Goal: Information Seeking & Learning: Learn about a topic

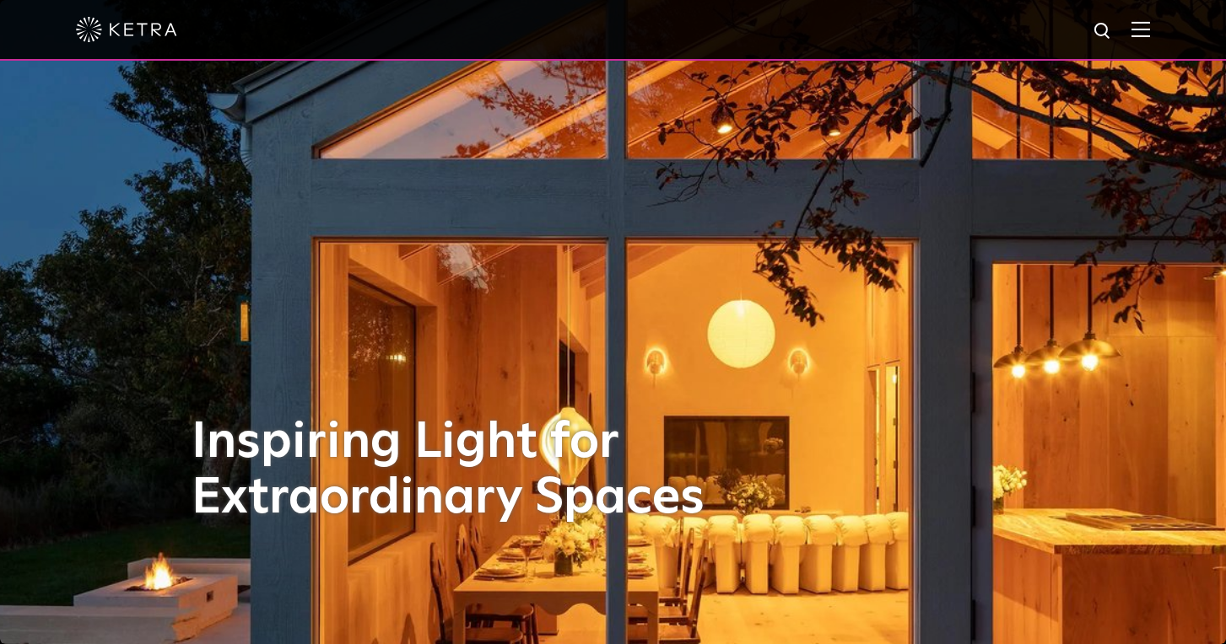
click at [632, 288] on div "Inspiring Light for Extraordinary Spaces" at bounding box center [613, 322] width 844 height 644
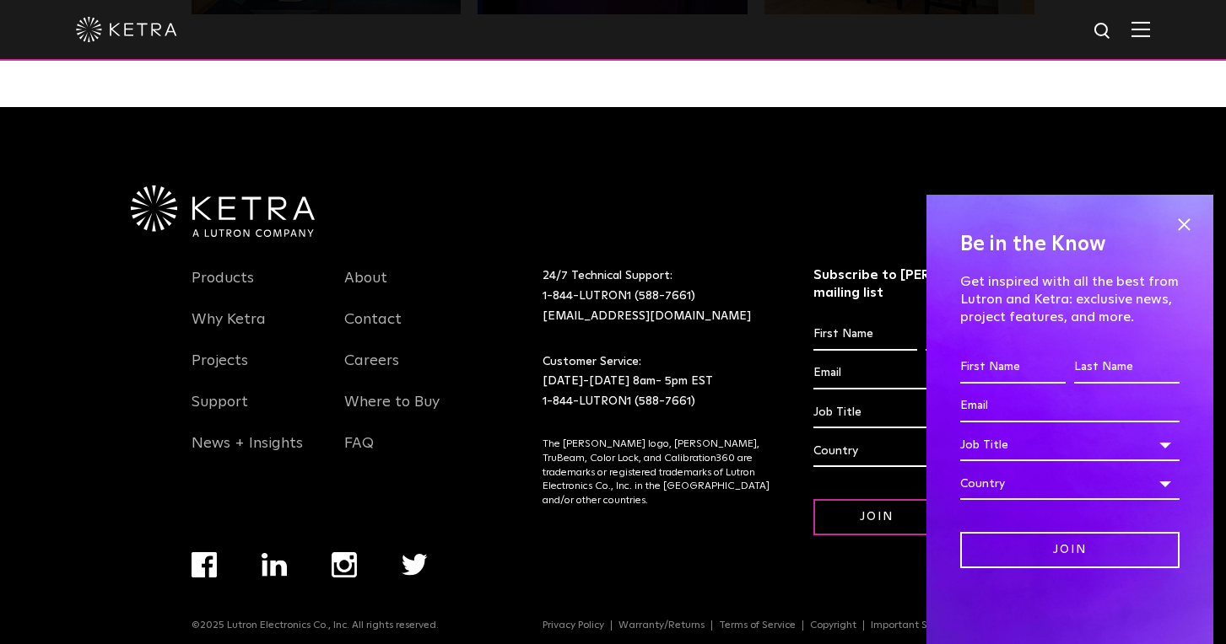
scroll to position [3541, 0]
click at [1178, 228] on span at bounding box center [1183, 224] width 25 height 25
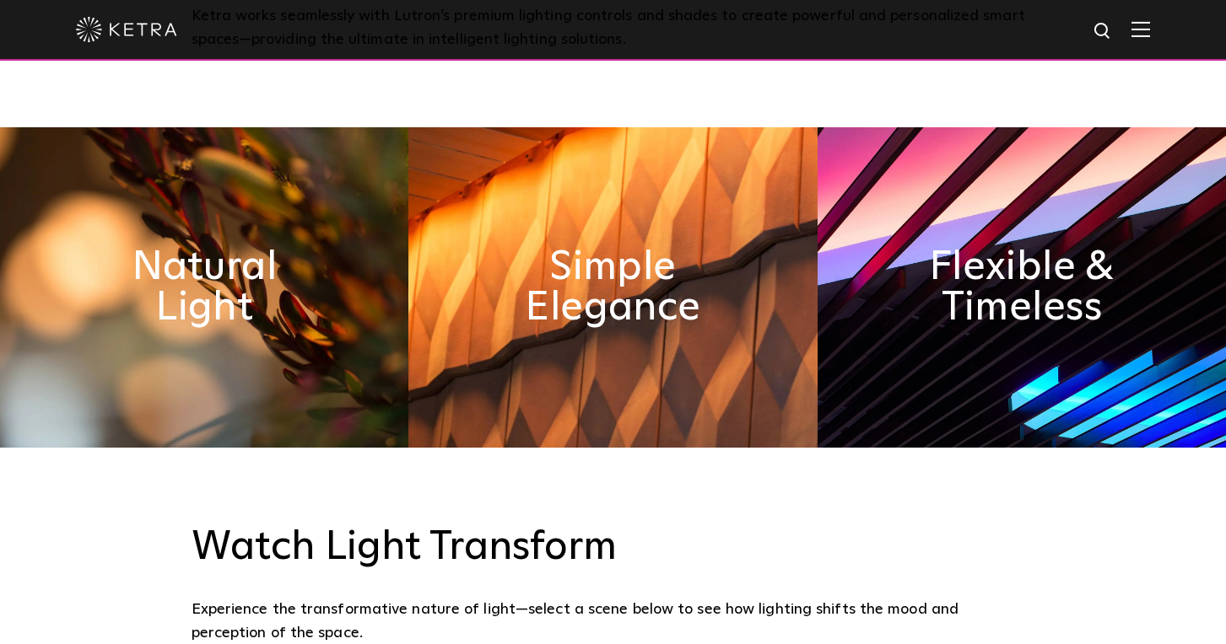
scroll to position [790, 0]
click at [225, 308] on h2 "Natural Light" at bounding box center [204, 288] width 223 height 89
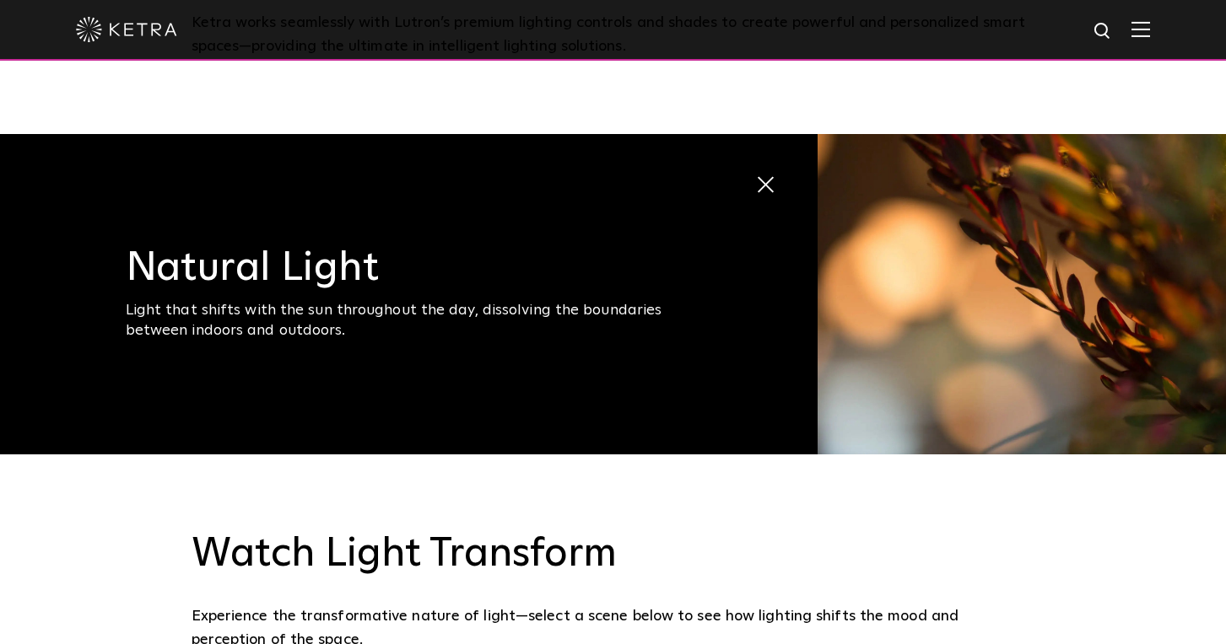
scroll to position [784, 0]
click at [773, 186] on span at bounding box center [766, 186] width 22 height 22
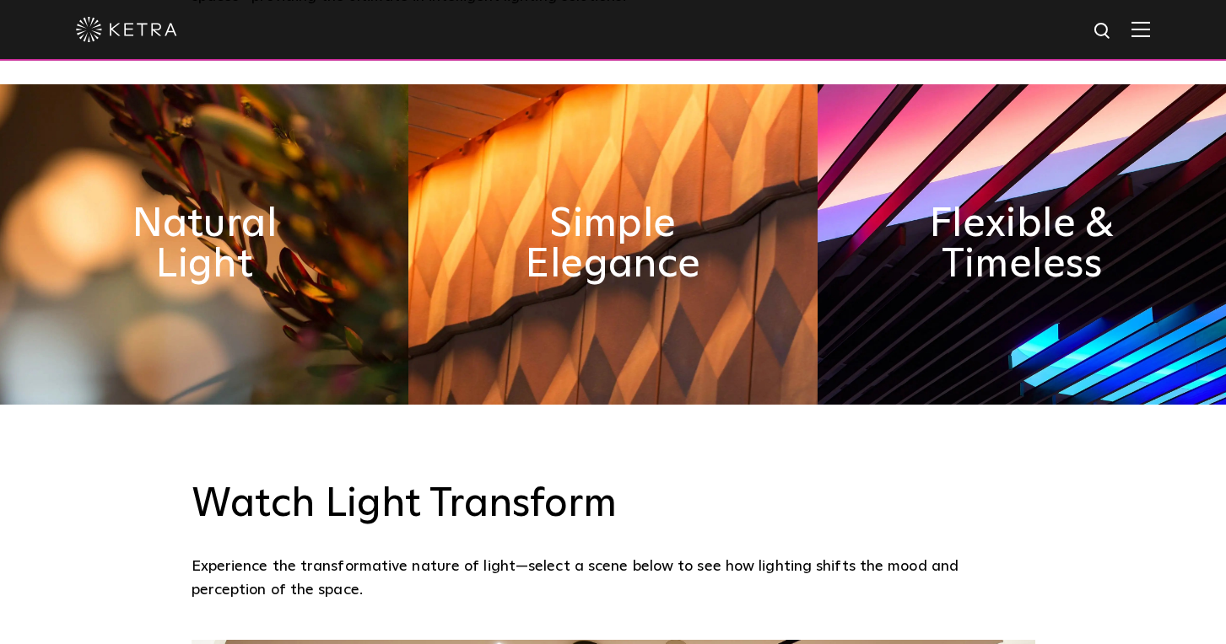
scroll to position [844, 0]
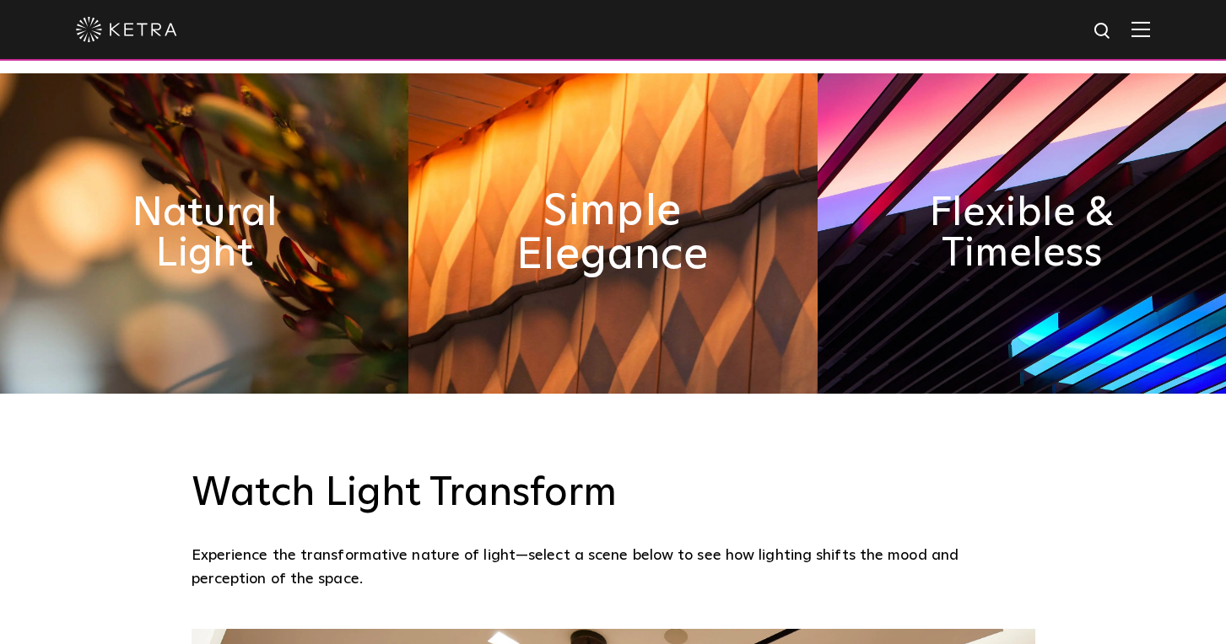
click at [605, 251] on h2 "Simple Elegance" at bounding box center [613, 234] width 223 height 89
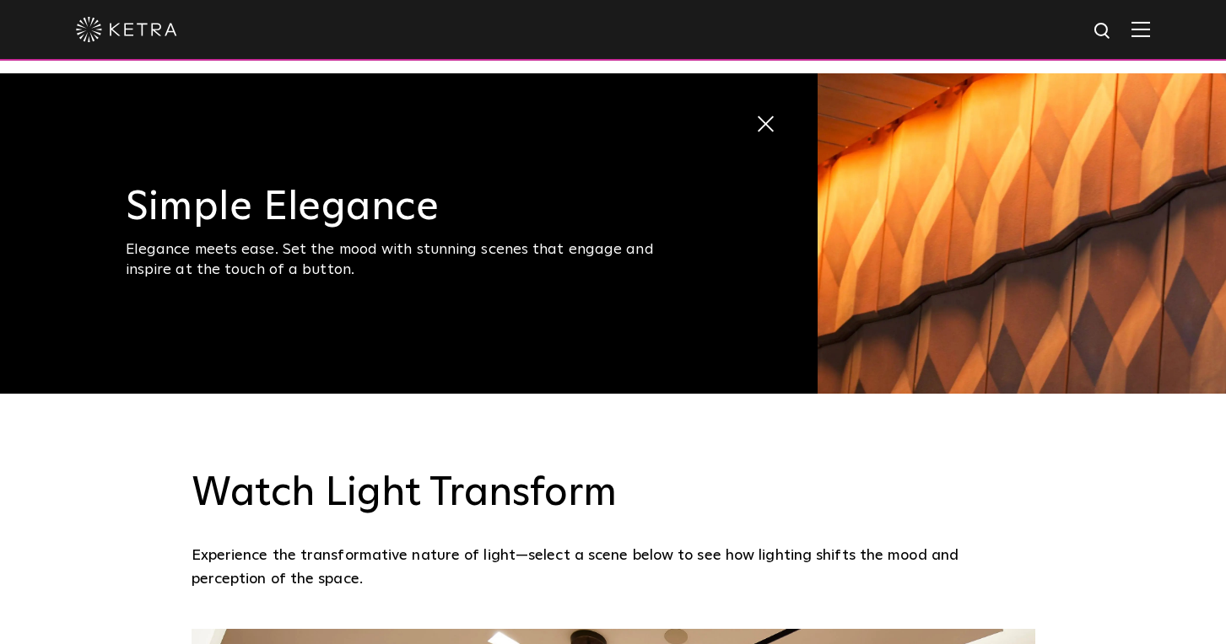
click at [412, 235] on div "Simple Elegance Elegance meets ease. Set the mood with stunning scenes that eng…" at bounding box center [410, 233] width 569 height 93
click at [995, 221] on img at bounding box center [1021, 233] width 408 height 321
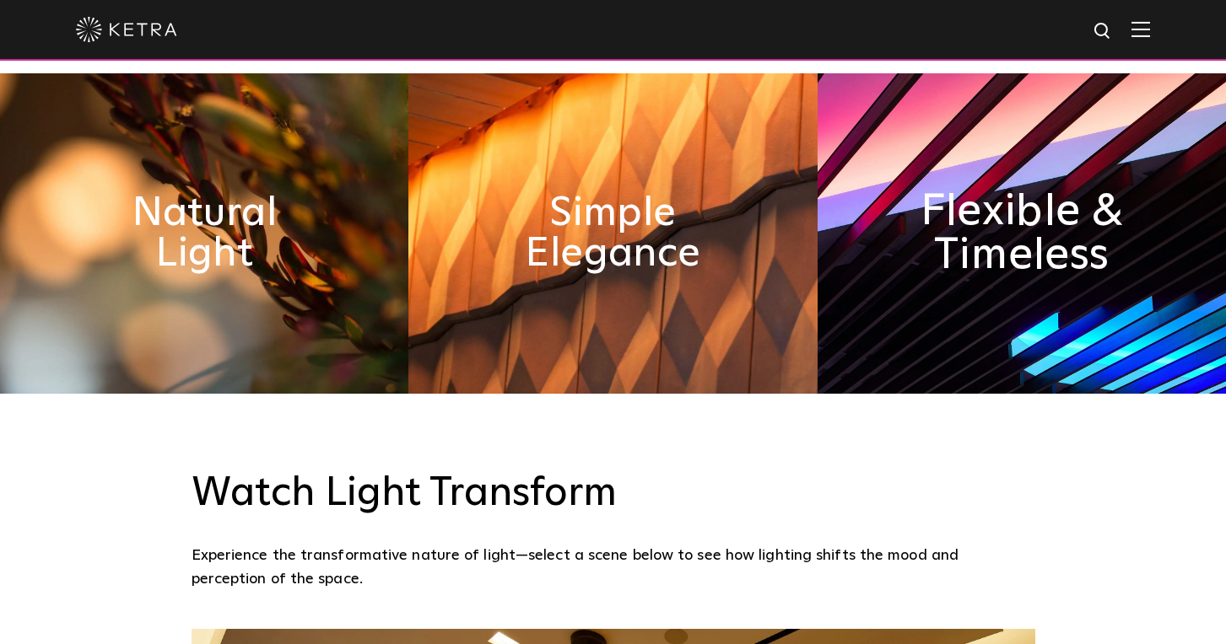
click at [959, 212] on h2 "Flexible & Timeless" at bounding box center [1021, 234] width 223 height 89
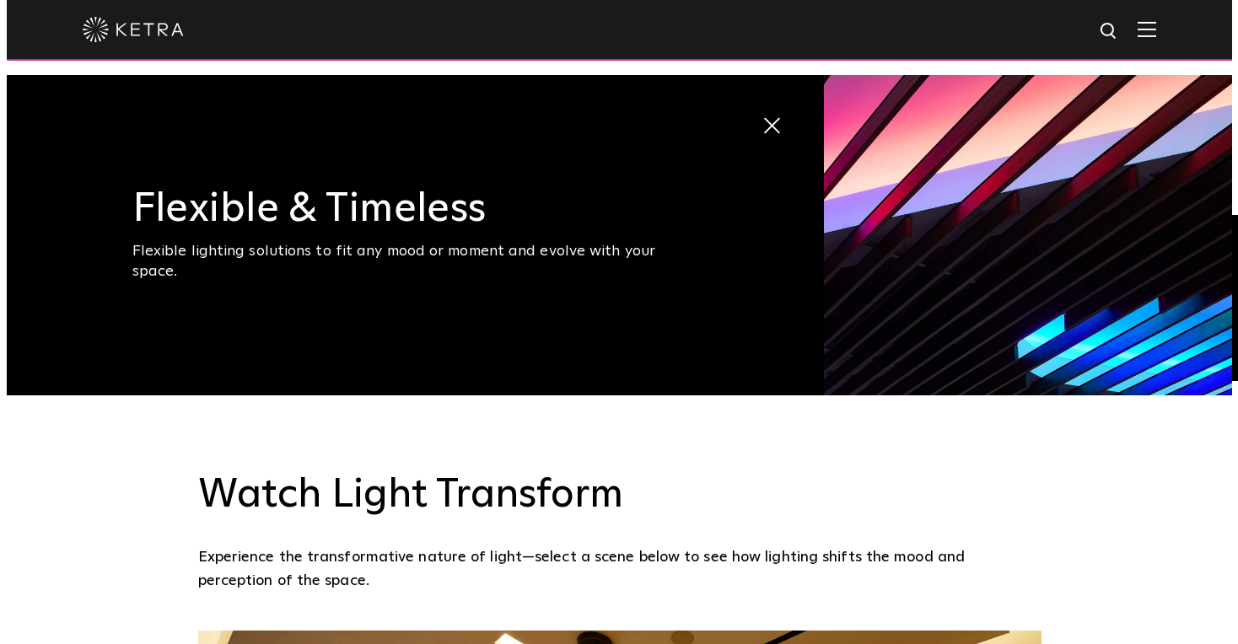
scroll to position [843, 0]
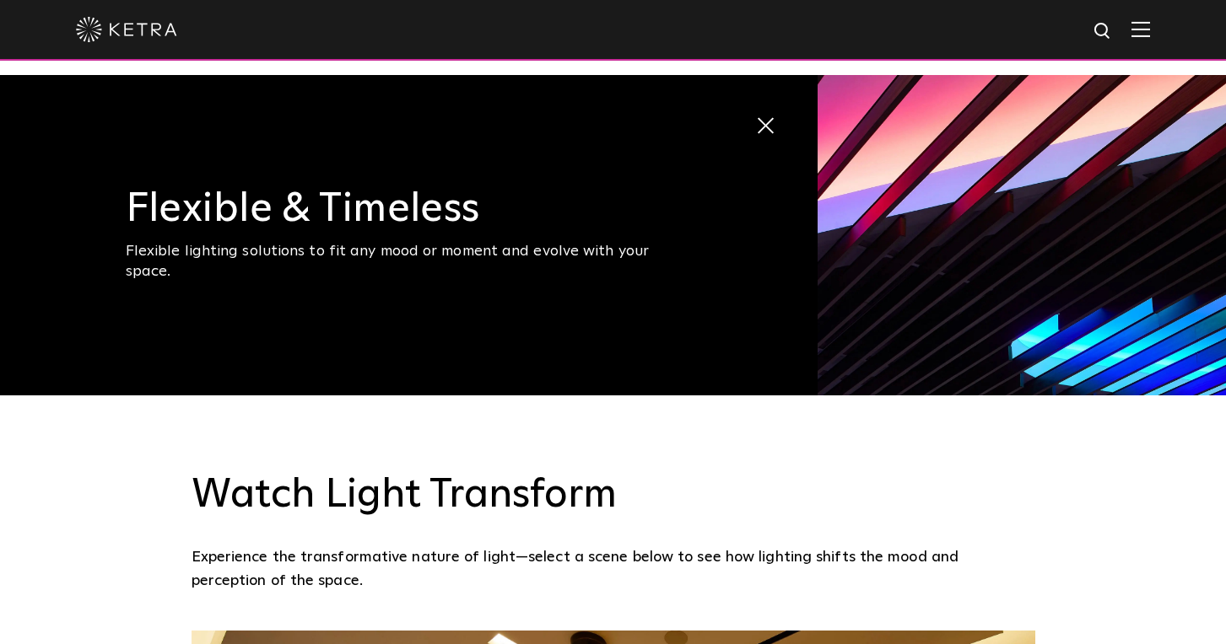
click at [757, 132] on span "Flexible & Timeless Flexible lighting solutions to fit any mood or moment and e…" at bounding box center [408, 235] width 817 height 321
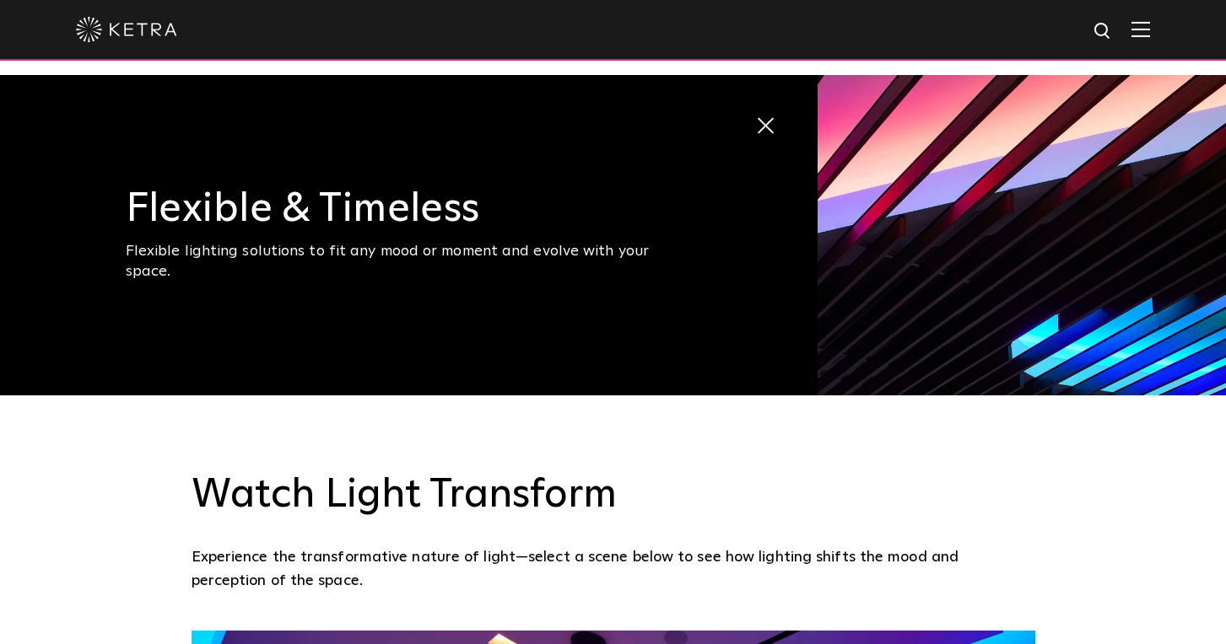
click at [1150, 36] on img at bounding box center [1140, 29] width 19 height 16
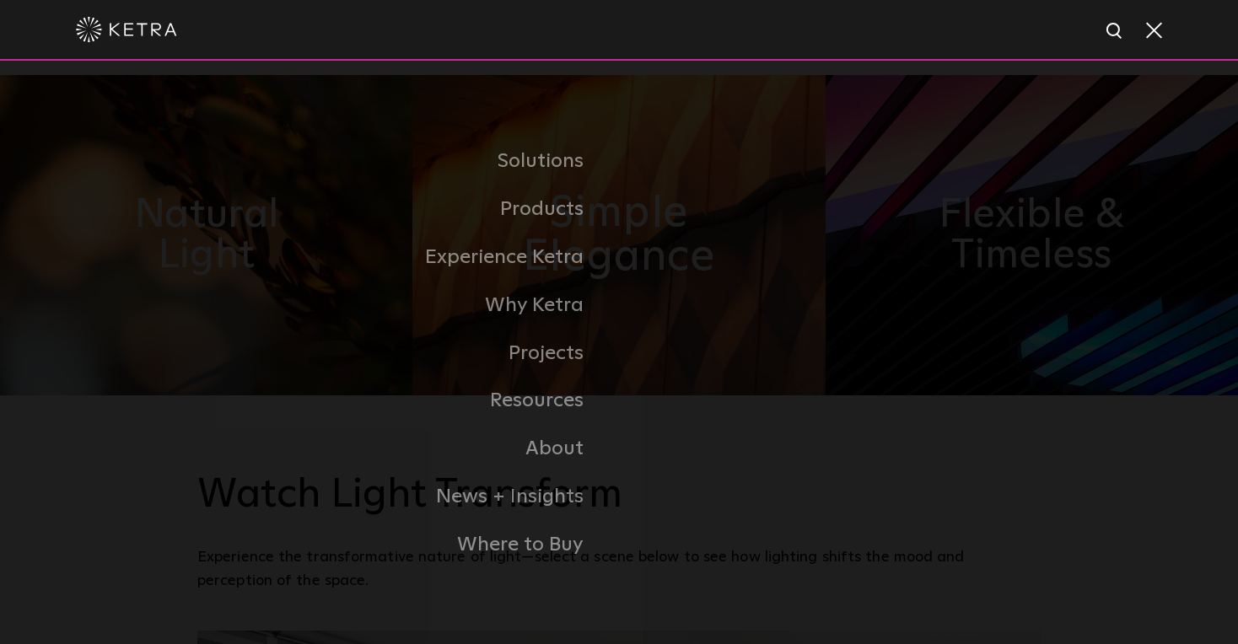
click at [0, 0] on link "Home" at bounding box center [0, 0] width 0 height 0
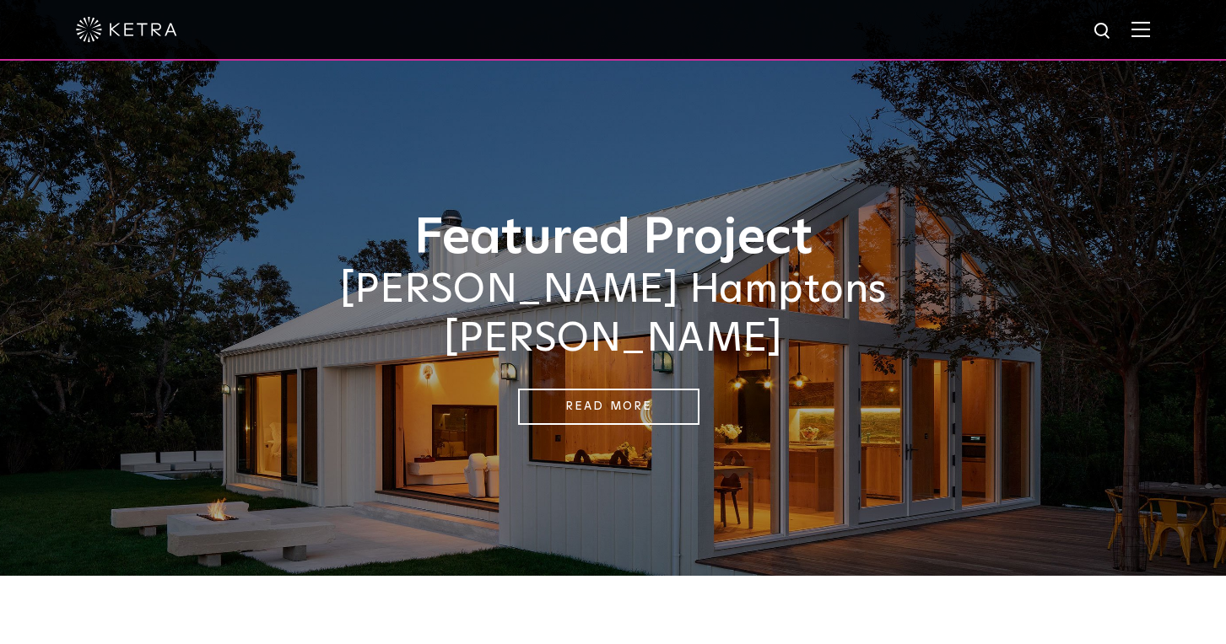
click at [1150, 31] on img at bounding box center [1140, 29] width 19 height 16
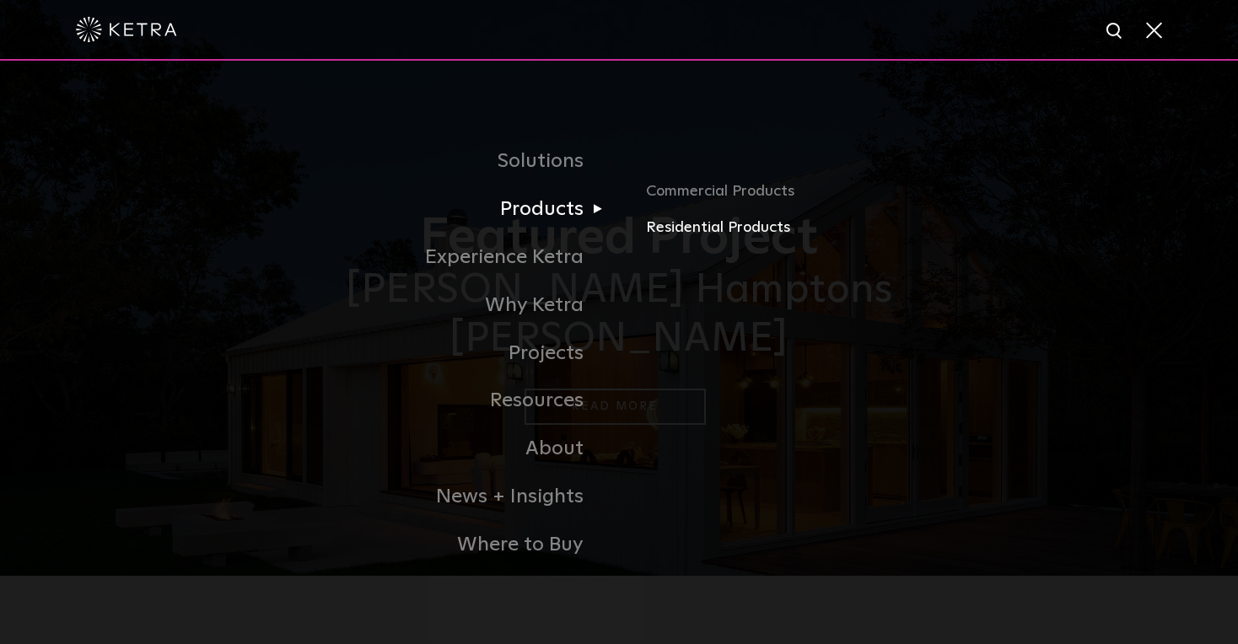
click at [752, 234] on link "Residential Products" at bounding box center [843, 228] width 395 height 24
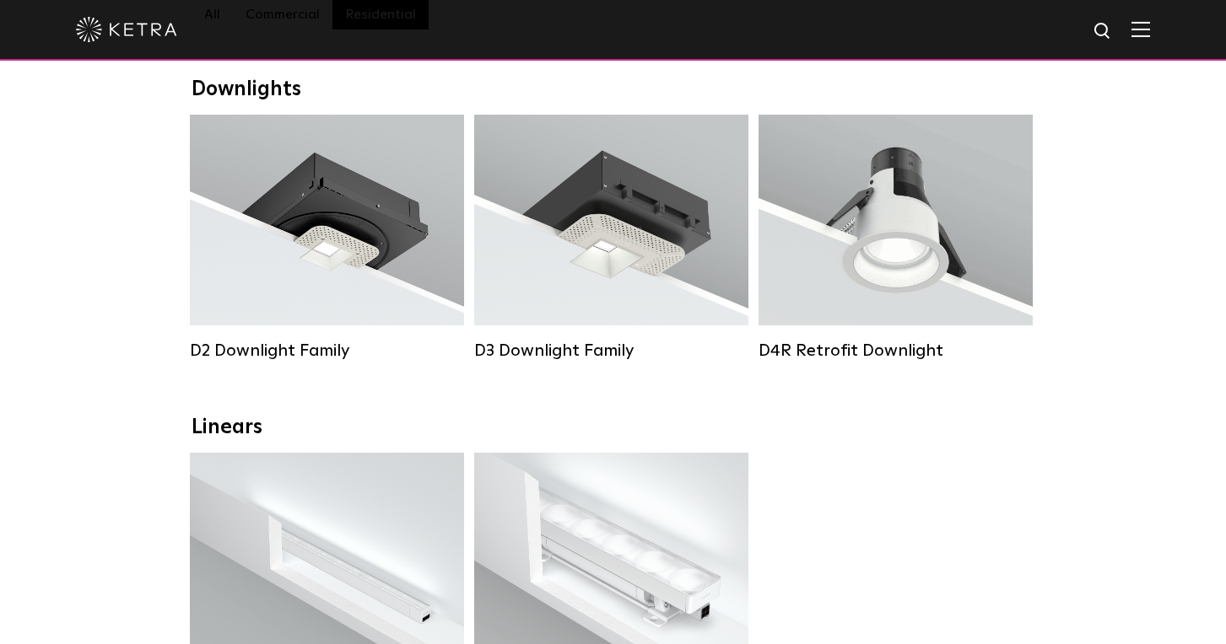
scroll to position [255, 1]
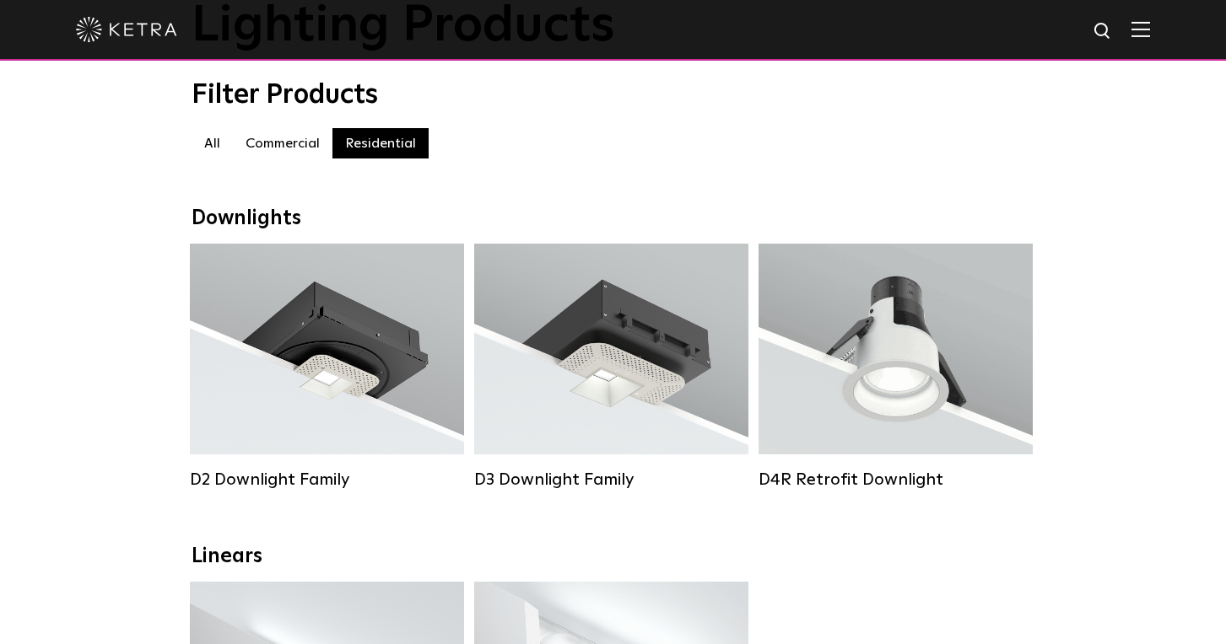
click at [277, 143] on label "Commercial" at bounding box center [283, 143] width 100 height 30
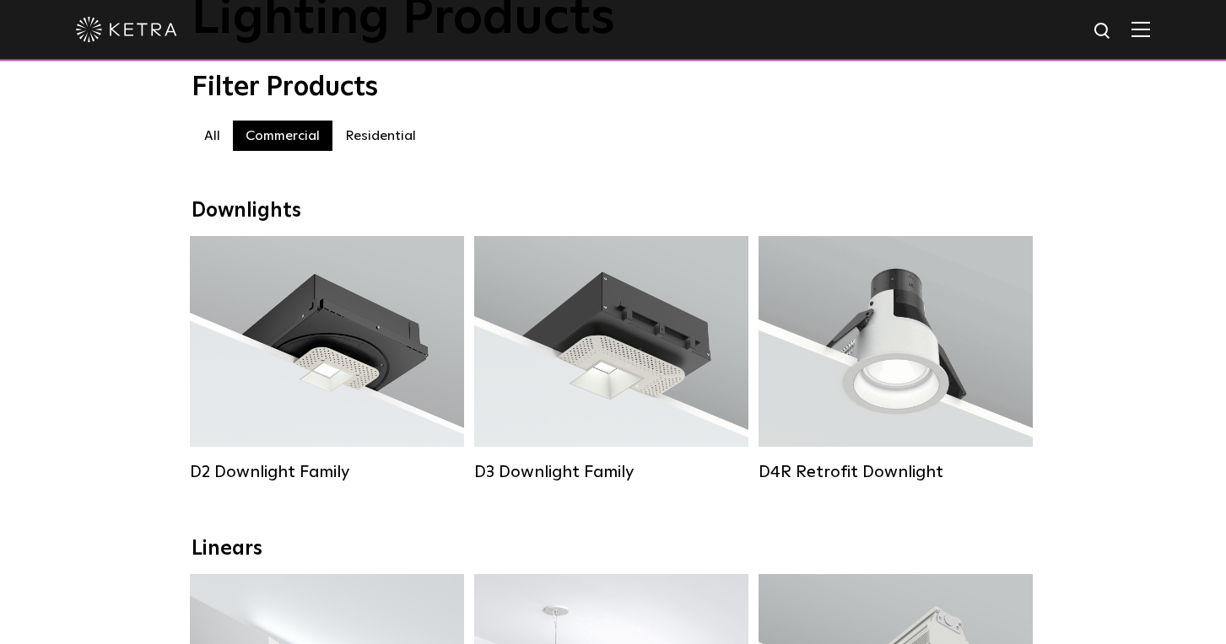
scroll to position [136, 0]
click at [366, 137] on label "Residential" at bounding box center [380, 136] width 96 height 30
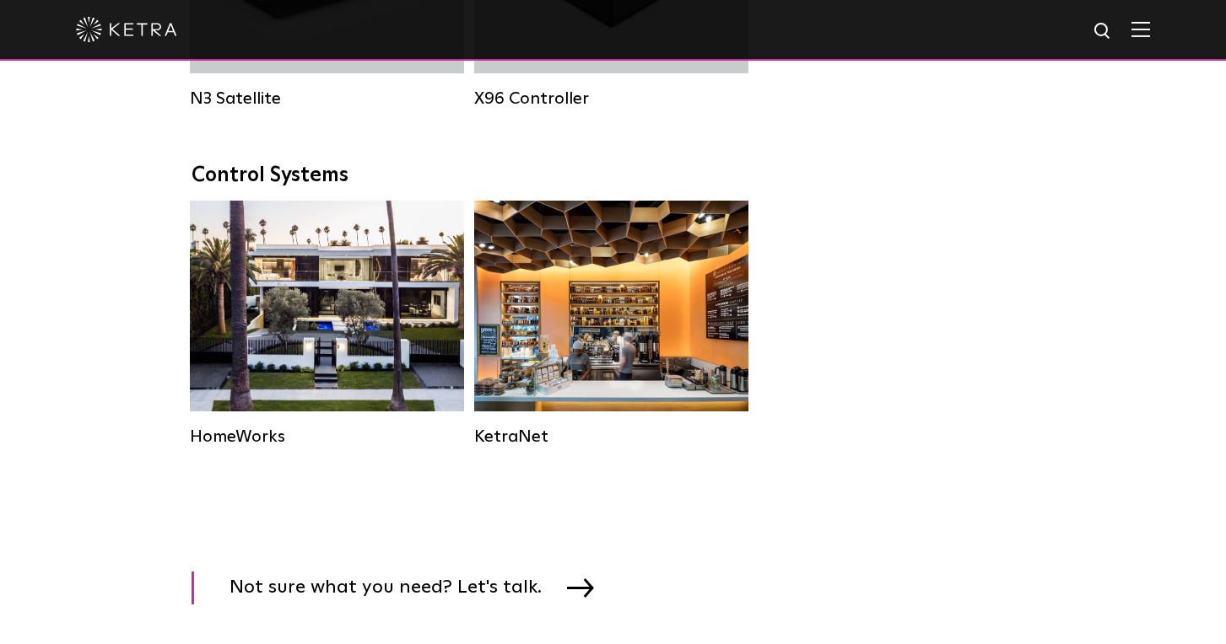
scroll to position [2137, 0]
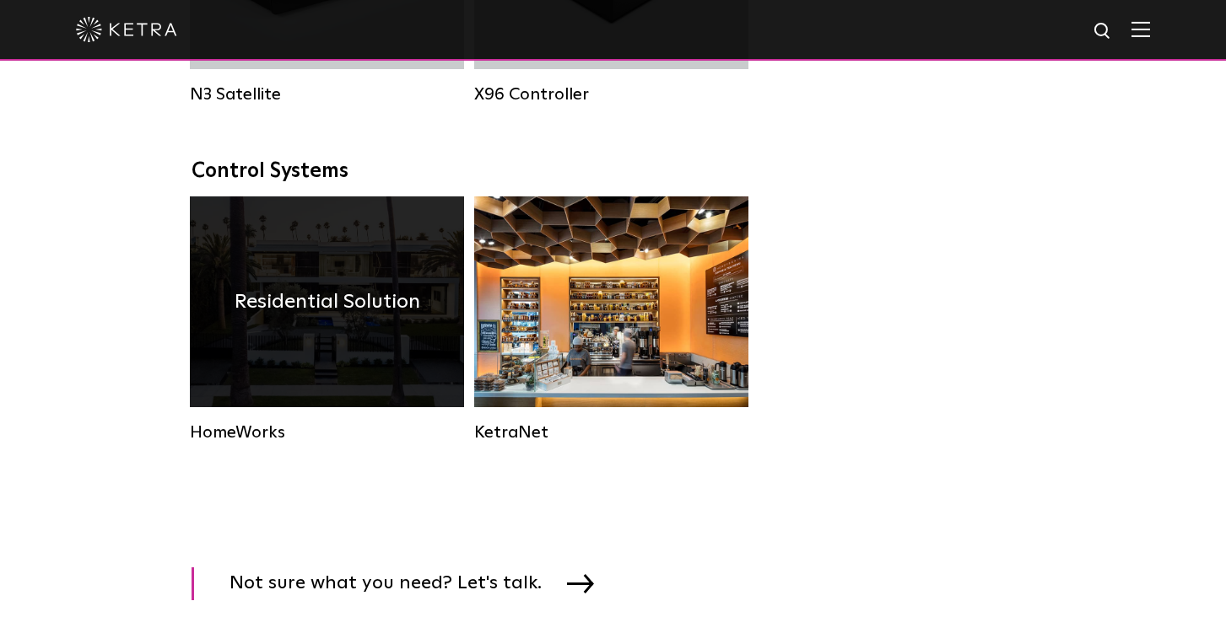
click at [302, 319] on div "Residential Solution" at bounding box center [327, 302] width 274 height 211
